Goal: Use online tool/utility

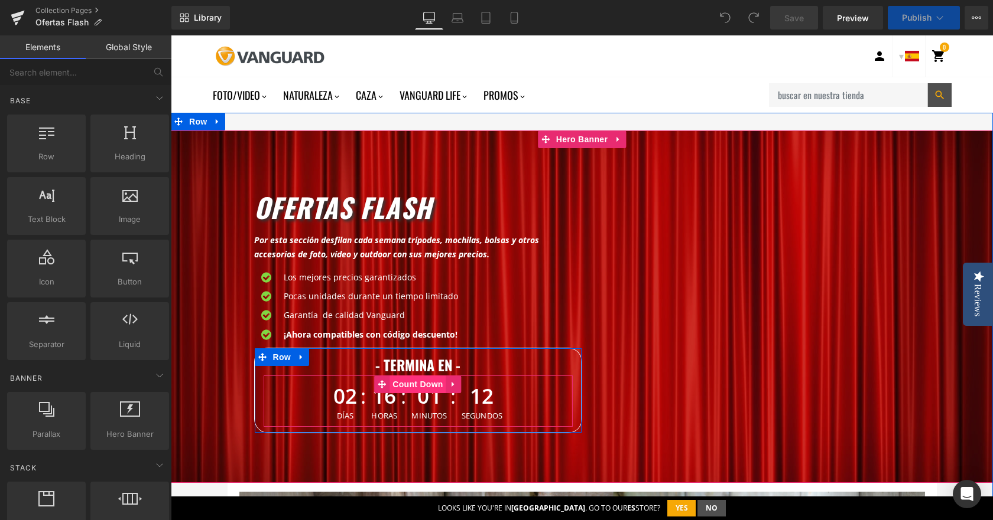
click at [408, 388] on span "Count Down" at bounding box center [417, 385] width 56 height 18
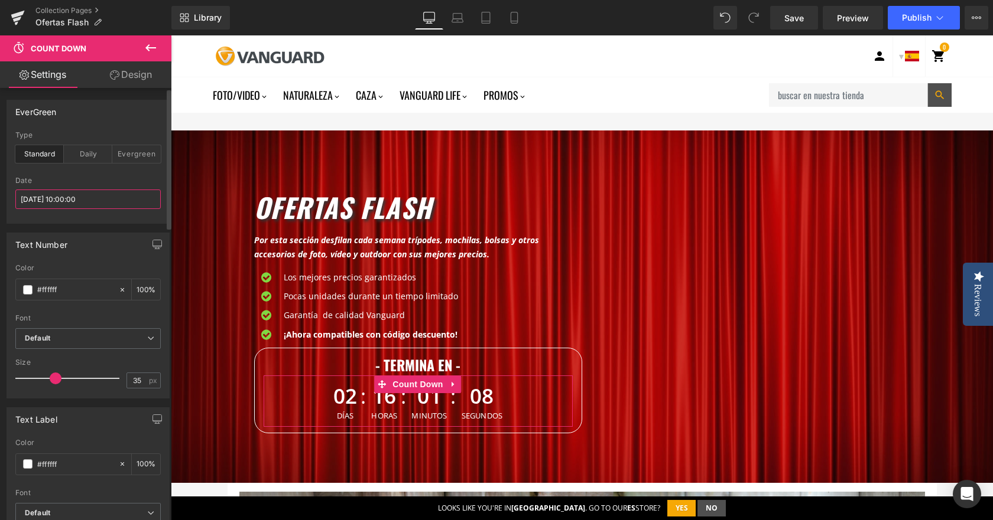
click at [41, 192] on input "[DATE] 10:00:00" at bounding box center [87, 199] width 145 height 19
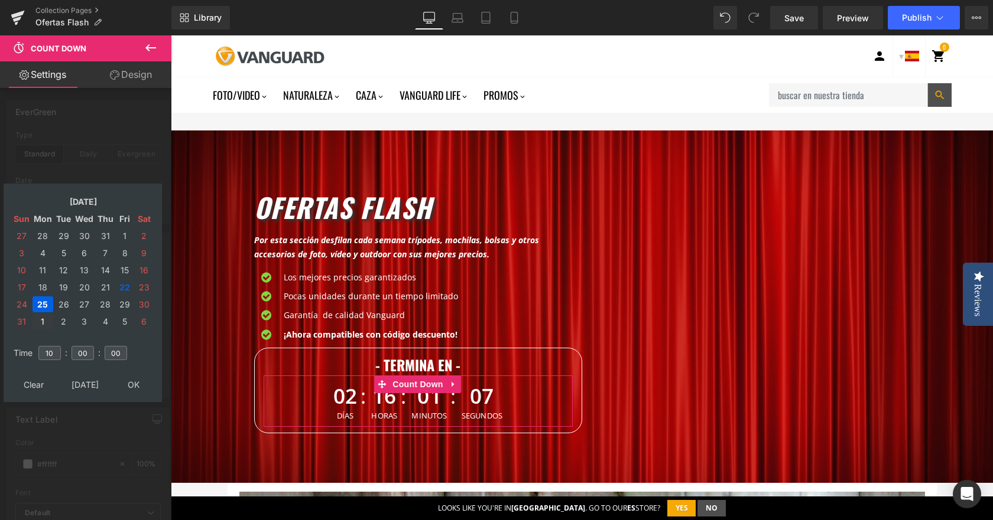
click at [41, 320] on td "1" at bounding box center [42, 322] width 21 height 16
type input "[DATE] 10:00:00"
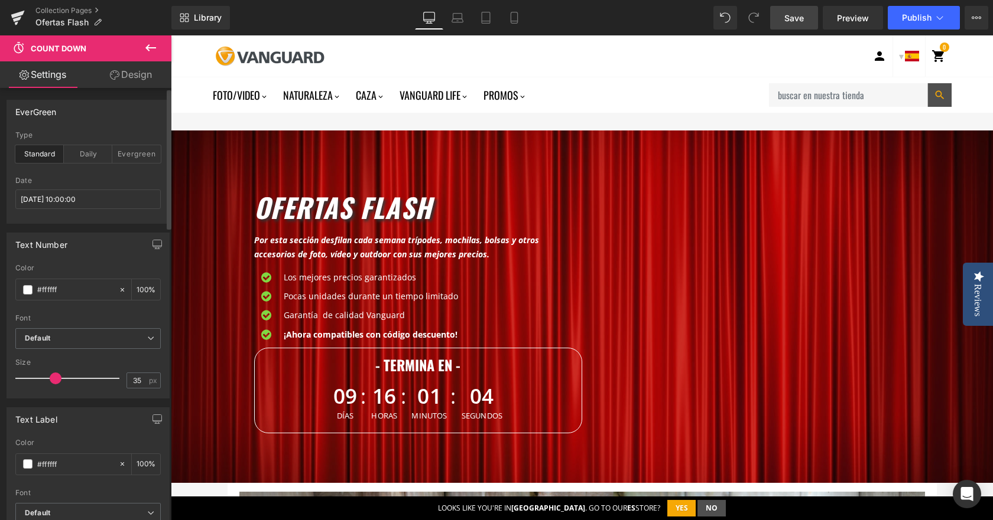
click at [796, 19] on span "Save" at bounding box center [793, 18] width 19 height 12
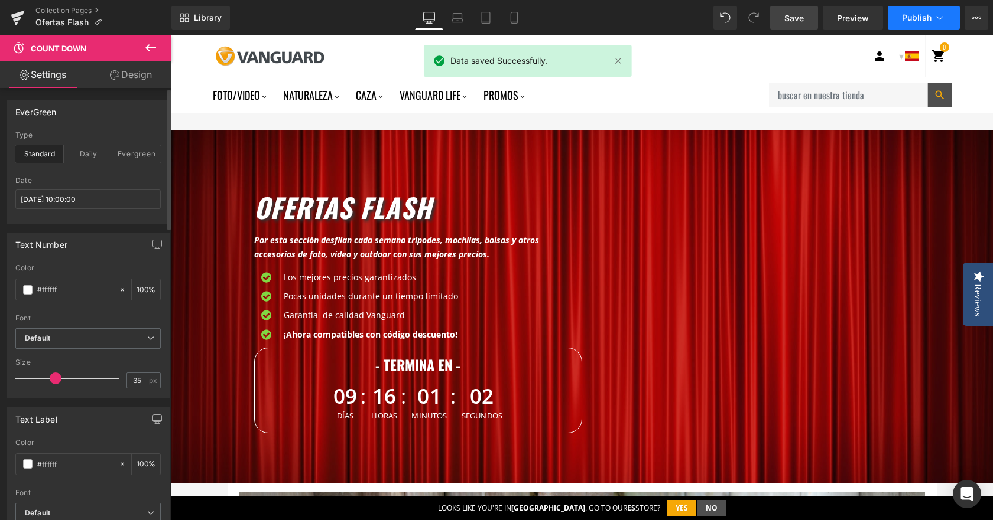
click at [915, 17] on span "Publish" at bounding box center [917, 17] width 30 height 9
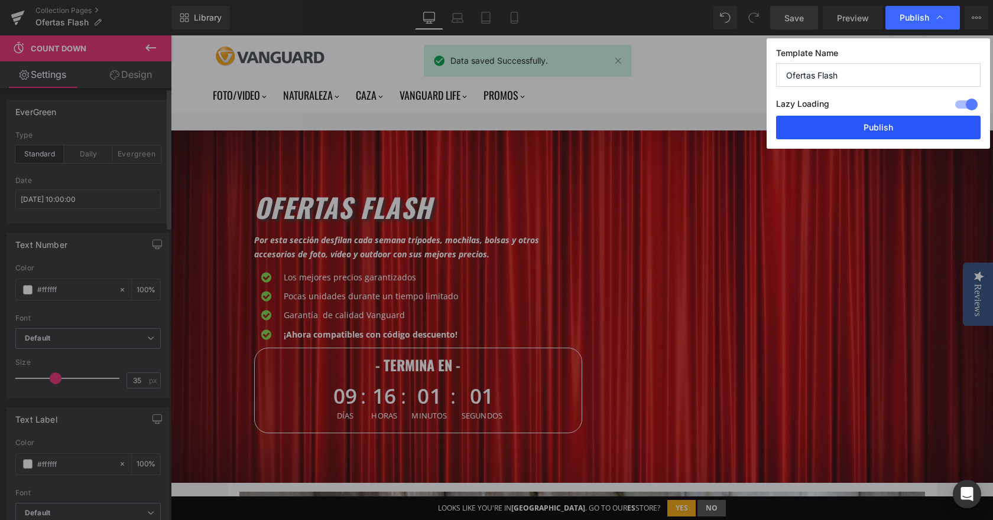
click at [904, 128] on button "Publish" at bounding box center [878, 128] width 204 height 24
